Goal: Task Accomplishment & Management: Manage account settings

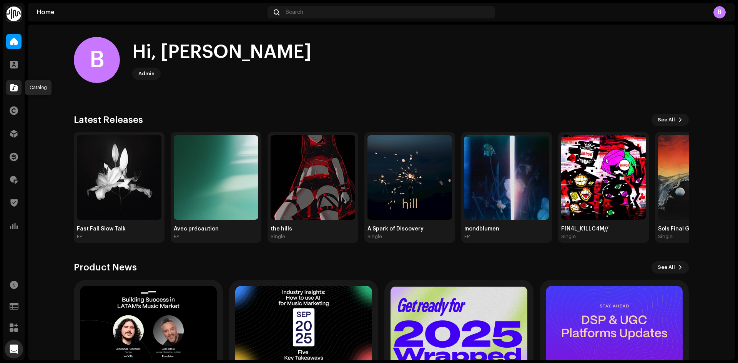
click at [17, 91] on span at bounding box center [14, 88] width 8 height 6
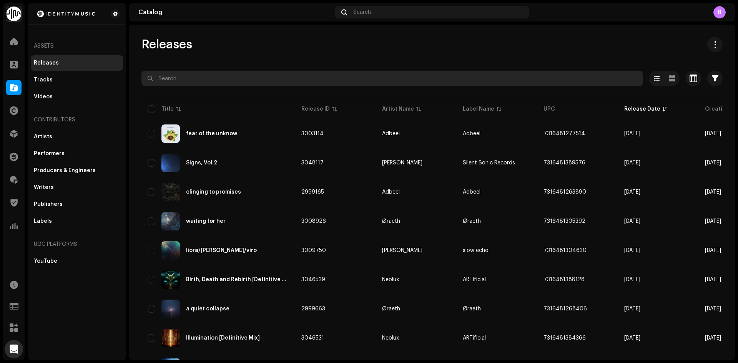
click at [207, 73] on input "text" at bounding box center [391, 78] width 501 height 15
click at [204, 81] on input "text" at bounding box center [391, 78] width 501 height 15
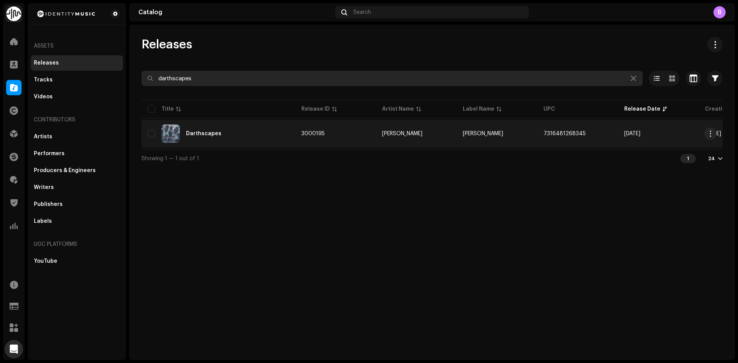
type input "darthscapes"
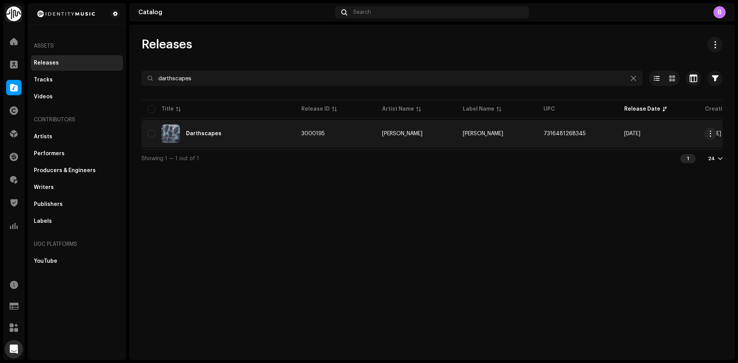
click at [240, 142] on div "Darthscapes" at bounding box center [218, 133] width 141 height 18
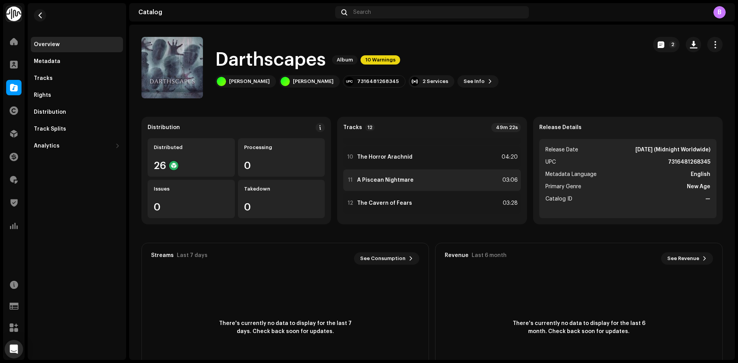
scroll to position [201, 0]
click at [711, 43] on span "button" at bounding box center [714, 44] width 7 height 6
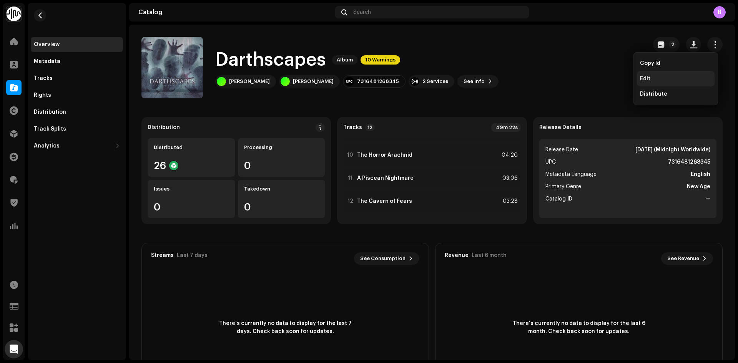
click at [683, 78] on div "Edit" at bounding box center [675, 79] width 71 height 6
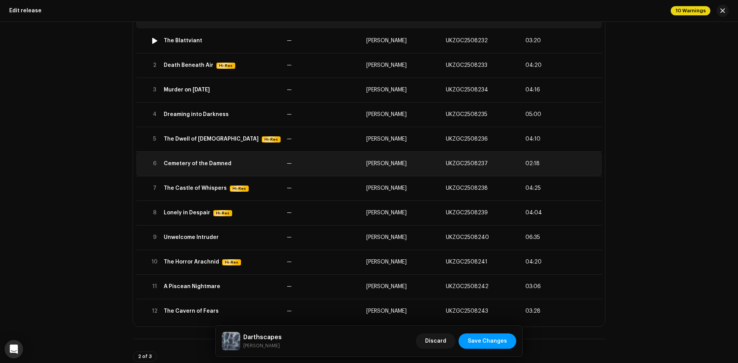
scroll to position [115, 0]
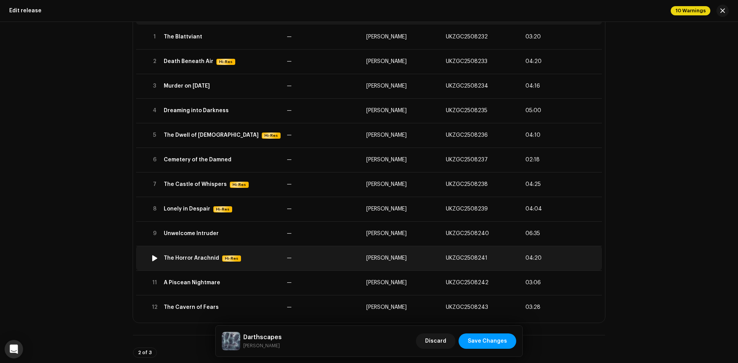
click at [257, 256] on div "The Horror Arachnid Hi-Res" at bounding box center [222, 258] width 117 height 7
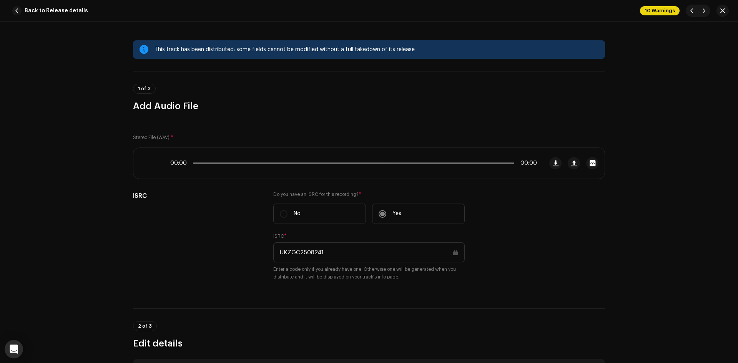
scroll to position [177, 0]
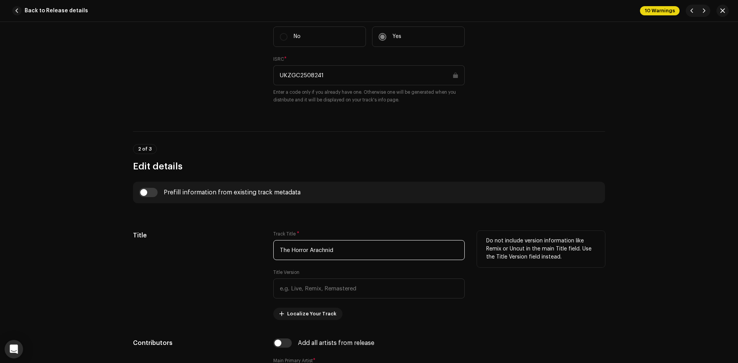
click at [306, 250] on input "The Horror Arachnid" at bounding box center [368, 250] width 191 height 20
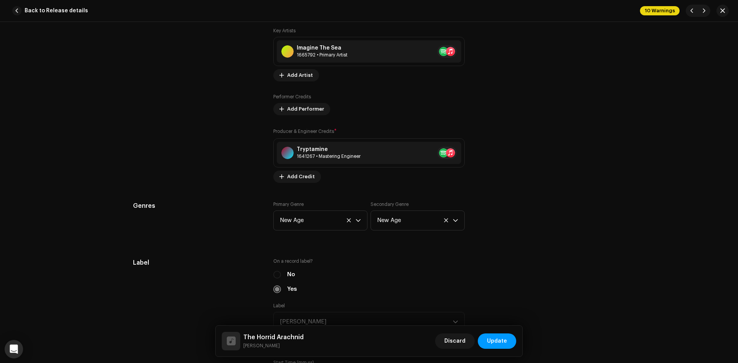
scroll to position [600, 0]
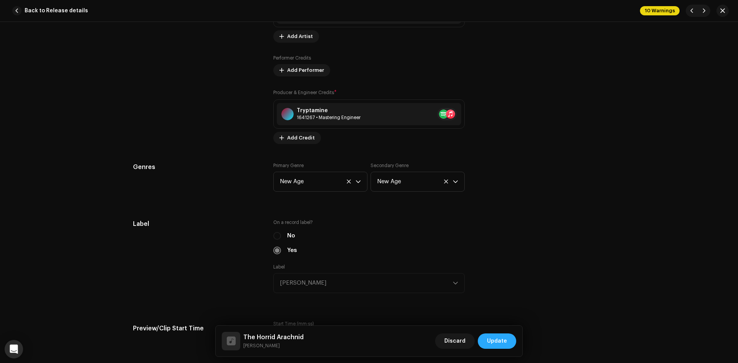
type input "The Horrid Arachnid"
click at [501, 337] on span "Update" at bounding box center [497, 340] width 20 height 15
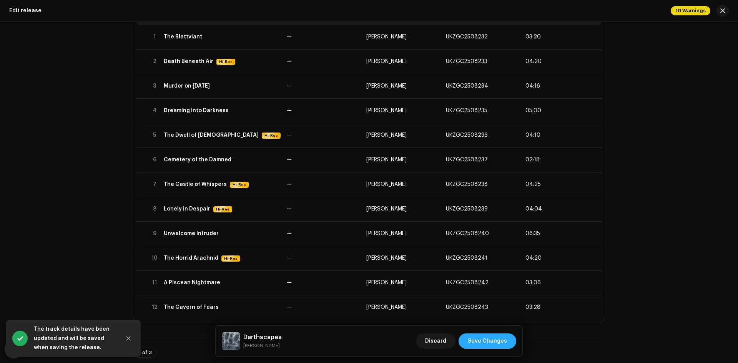
click at [488, 342] on span "Save Changes" at bounding box center [487, 340] width 39 height 15
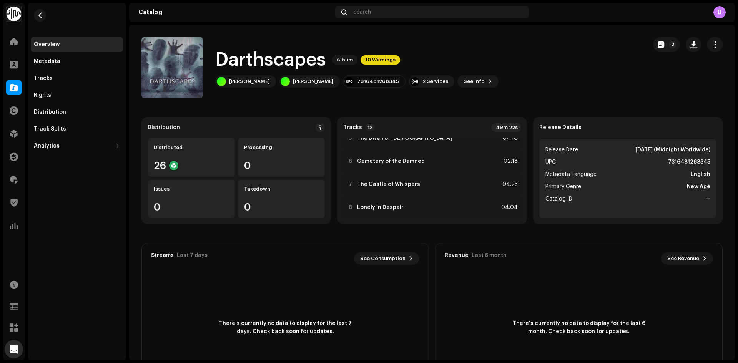
scroll to position [201, 0]
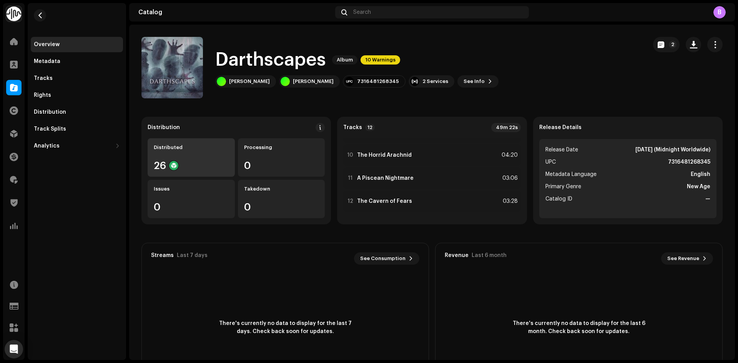
click at [210, 174] on div "Distributed 26" at bounding box center [191, 157] width 87 height 38
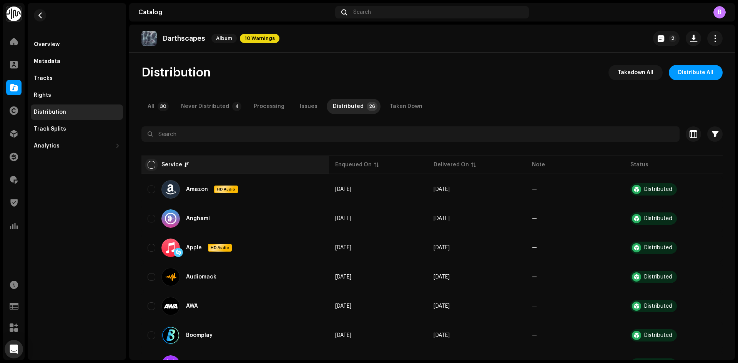
click at [152, 166] on input "checkbox" at bounding box center [152, 165] width 8 height 8
checkbox input "true"
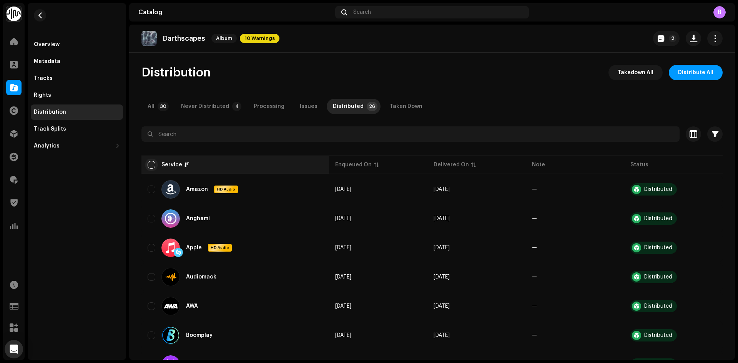
checkbox input "true"
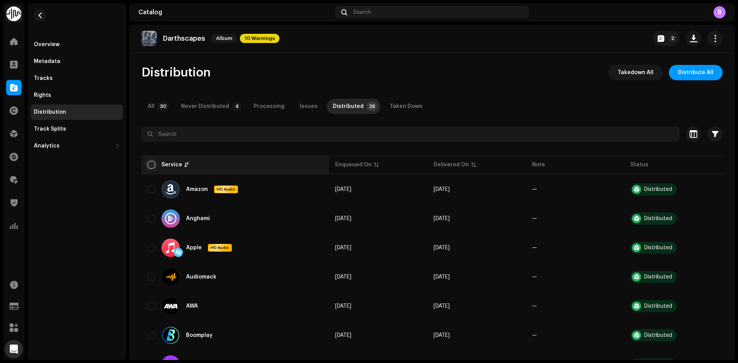
checkbox input "true"
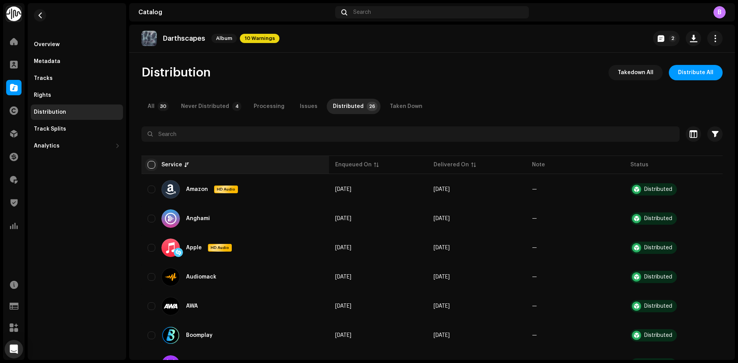
checkbox input "true"
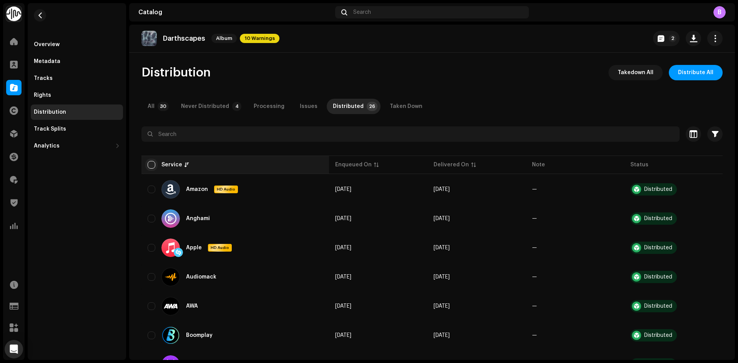
checkbox input "true"
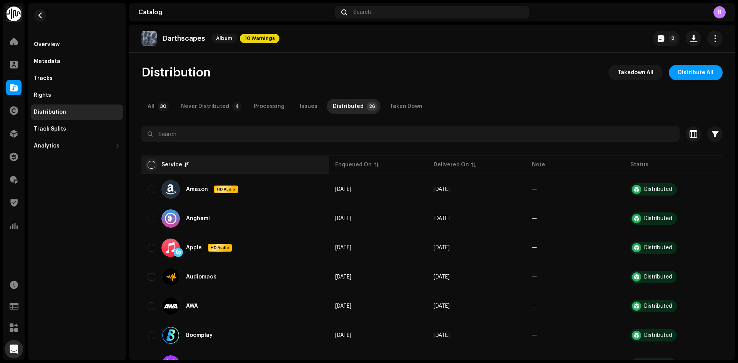
checkbox input "true"
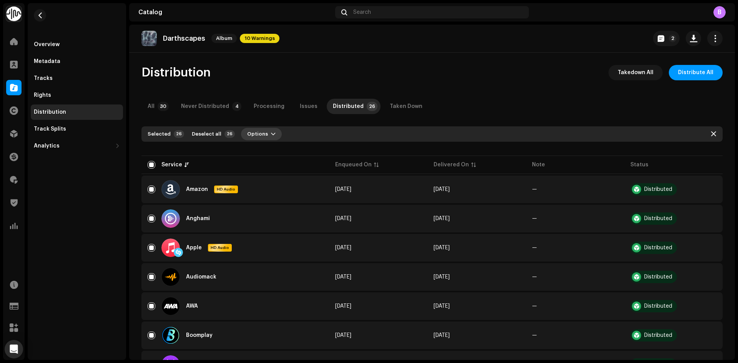
click at [258, 133] on span "Options" at bounding box center [257, 133] width 21 height 15
click at [288, 147] on div "Distribute" at bounding box center [278, 151] width 78 height 15
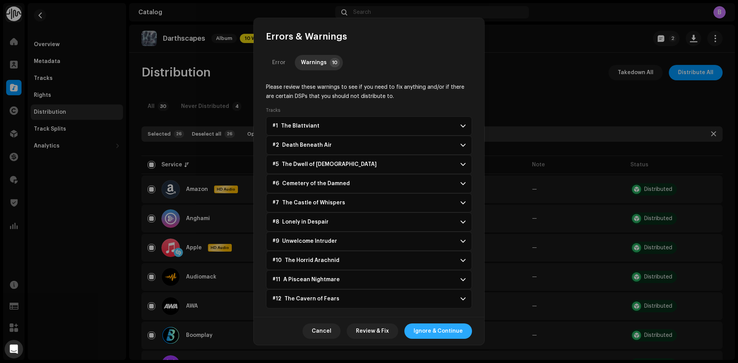
click at [430, 332] on span "Ignore & Continue" at bounding box center [437, 330] width 49 height 15
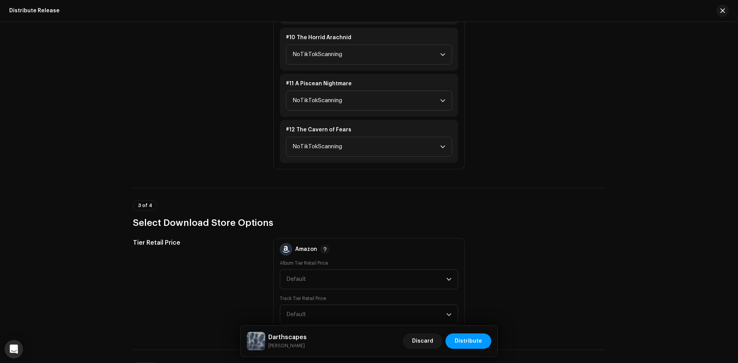
scroll to position [1467, 0]
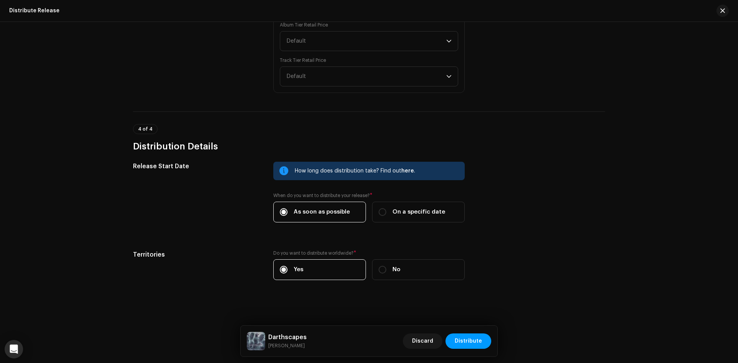
click at [476, 332] on div "Discard Distribute" at bounding box center [447, 341] width 88 height 18
click at [476, 338] on span "Distribute" at bounding box center [467, 340] width 27 height 15
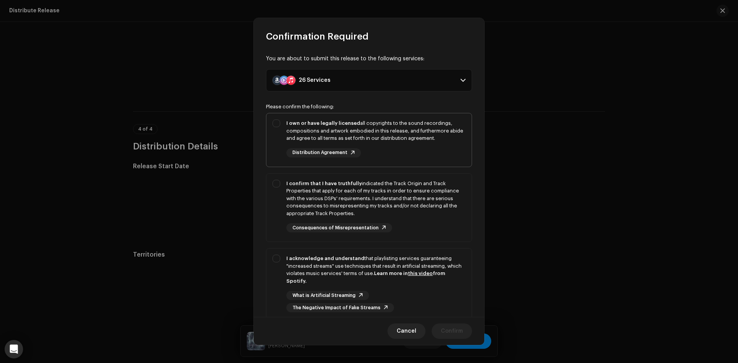
click at [309, 127] on div "I own or have legally licensed all copyrights to the sound recordings, composit…" at bounding box center [375, 130] width 179 height 23
checkbox input "true"
click at [313, 198] on div "I confirm that I have truthfully indicated the Track Origin and Track Propertie…" at bounding box center [375, 199] width 179 height 38
checkbox input "true"
click at [321, 253] on div "I acknowledge and understand that playlisting services guaranteeing "increased …" at bounding box center [368, 284] width 205 height 70
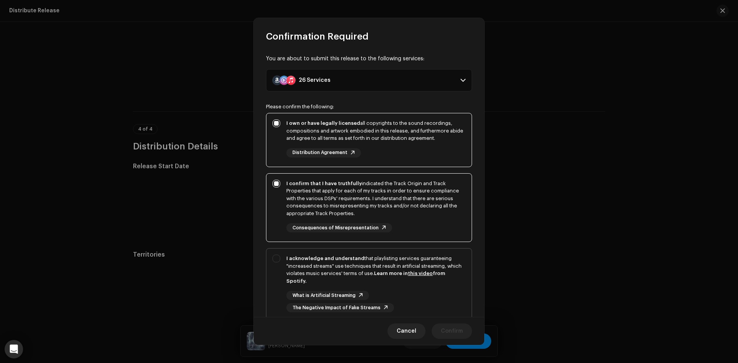
checkbox input "true"
click at [448, 329] on span "Confirm" at bounding box center [452, 330] width 22 height 15
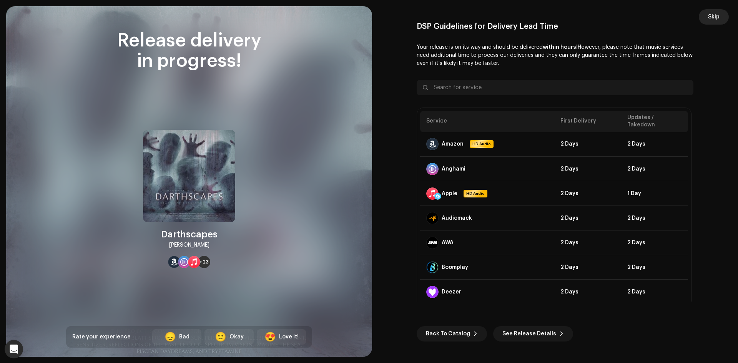
click at [720, 15] on button "Skip" at bounding box center [713, 16] width 30 height 15
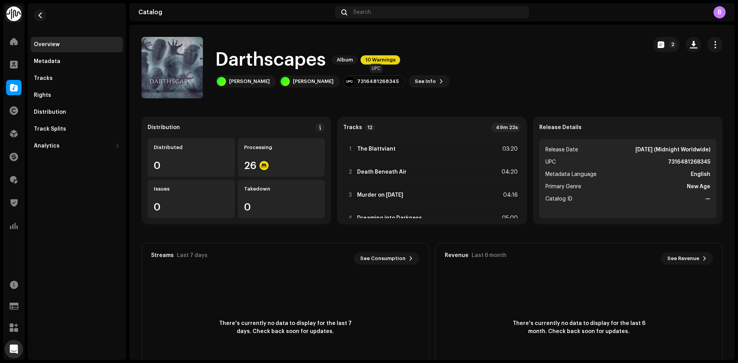
click at [388, 82] on div "7316481268345" at bounding box center [378, 81] width 42 height 6
copy div "7316481268345"
click at [16, 183] on span at bounding box center [14, 180] width 8 height 6
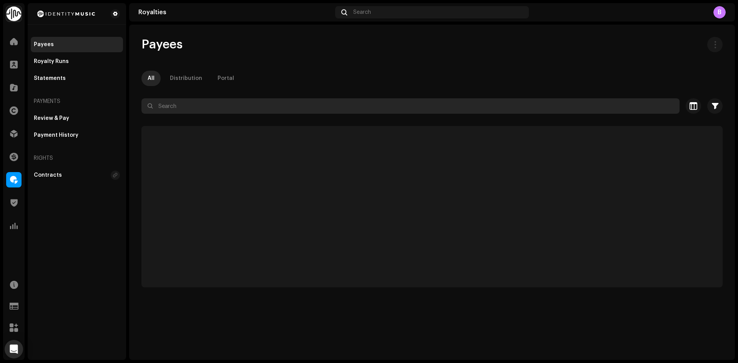
click at [215, 113] on input "text" at bounding box center [410, 105] width 538 height 15
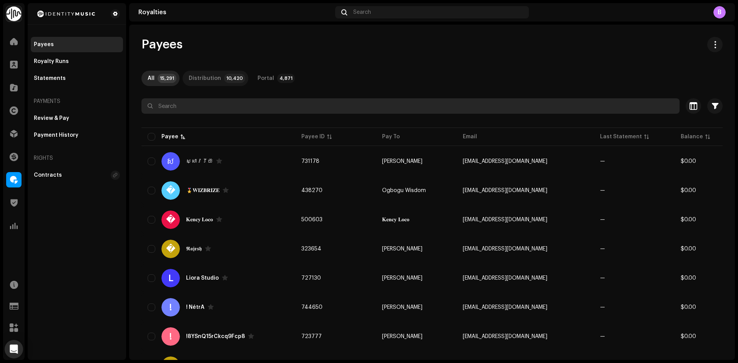
click at [215, 110] on input "text" at bounding box center [410, 105] width 538 height 15
paste input "[EMAIL_ADDRESS][DOMAIN_NAME]"
type input "[EMAIL_ADDRESS][DOMAIN_NAME]"
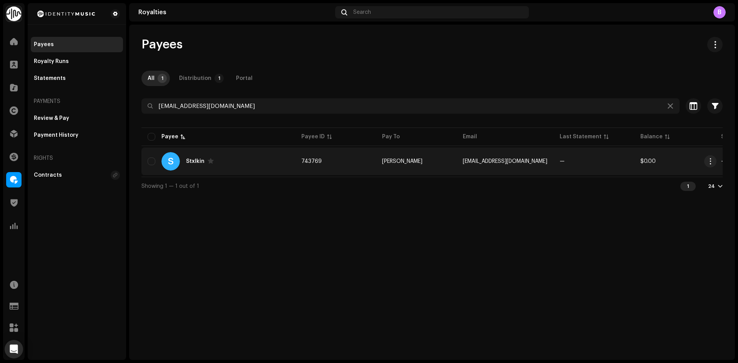
click at [253, 155] on div "S Stxlkin" at bounding box center [218, 161] width 141 height 18
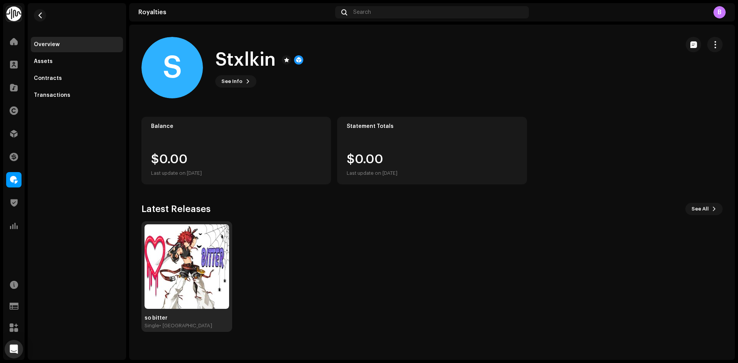
click at [209, 237] on img at bounding box center [186, 266] width 85 height 85
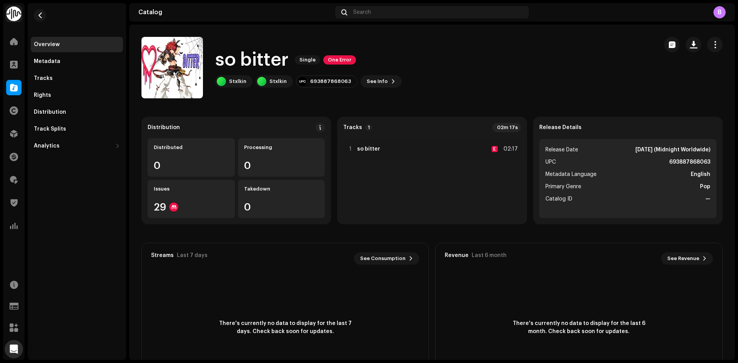
click at [350, 55] on div "so bitter Single One Error" at bounding box center [308, 60] width 186 height 25
click at [348, 57] on span "One Error" at bounding box center [339, 59] width 33 height 9
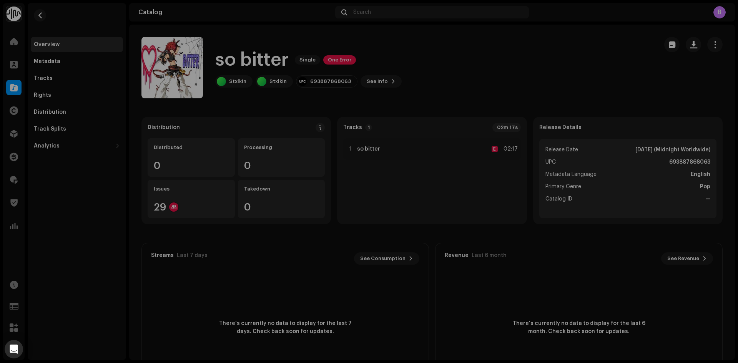
click at [543, 55] on div "Inspection Errors We found the errors below when inspecting your release. IMPOR…" at bounding box center [369, 181] width 738 height 363
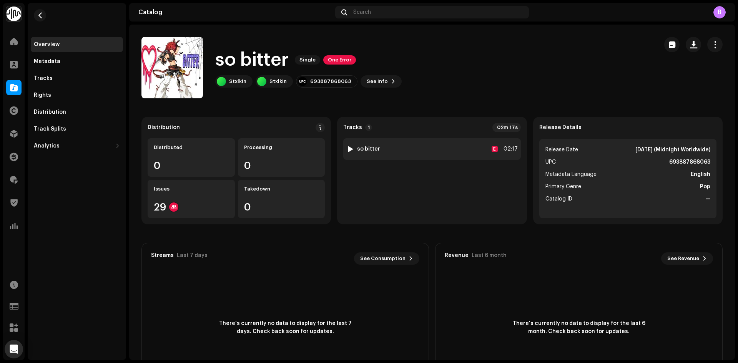
click at [349, 147] on div at bounding box center [350, 149] width 6 height 6
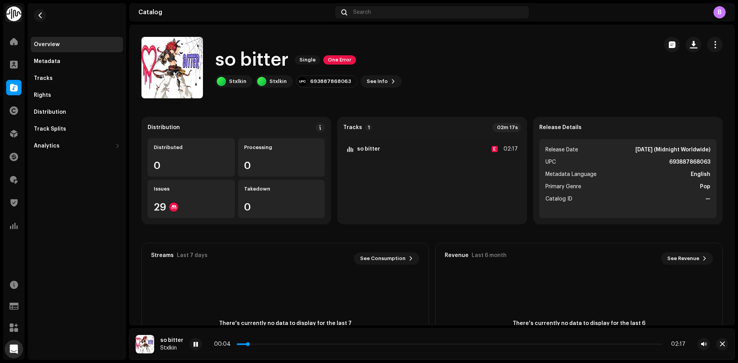
click at [295, 344] on p-slider at bounding box center [450, 344] width 426 height 2
click at [196, 341] on div at bounding box center [195, 344] width 12 height 12
click at [337, 58] on span "One Error" at bounding box center [339, 59] width 33 height 9
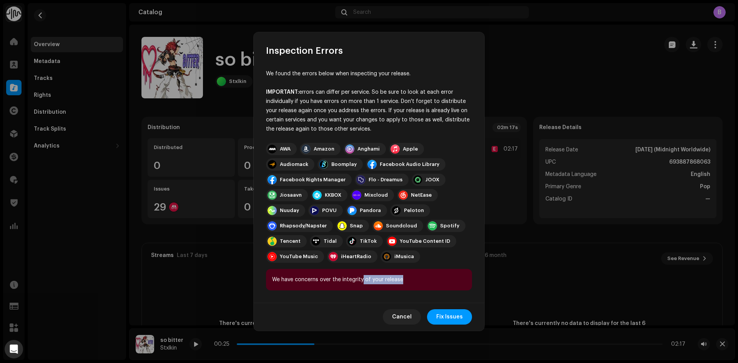
drag, startPoint x: 404, startPoint y: 280, endPoint x: 362, endPoint y: 280, distance: 41.5
click at [362, 280] on div "We have concerns over the integrity of your release" at bounding box center [369, 280] width 206 height 22
click at [360, 279] on div "We have concerns over the integrity of your release" at bounding box center [369, 280] width 206 height 22
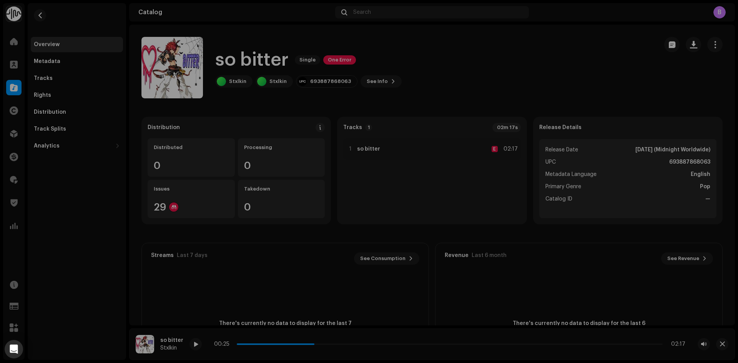
click at [245, 127] on div "Inspection Errors We found the errors below when inspecting your release. IMPOR…" at bounding box center [369, 181] width 738 height 363
